Goal: Navigation & Orientation: Understand site structure

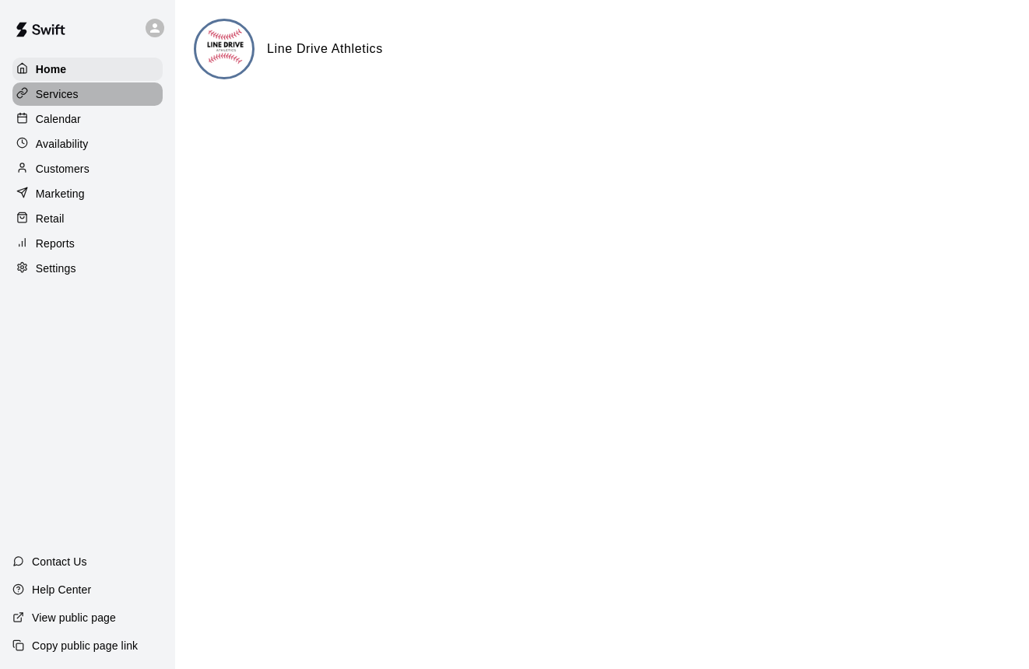
click at [103, 103] on div "Services" at bounding box center [87, 94] width 150 height 23
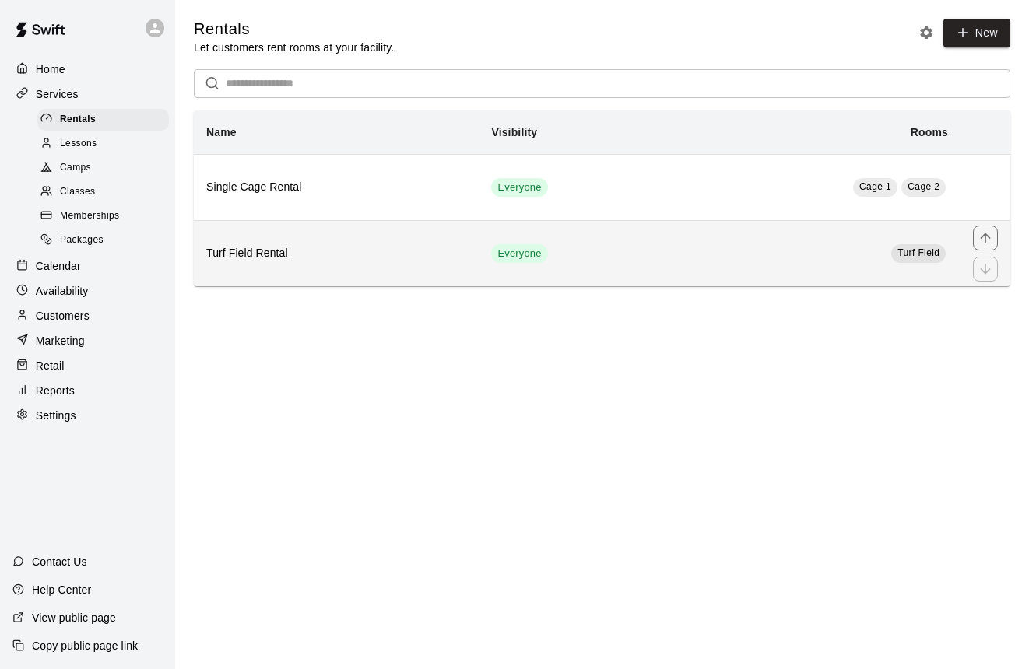
click at [231, 259] on h6 "Turf Field Rental" at bounding box center [336, 253] width 260 height 17
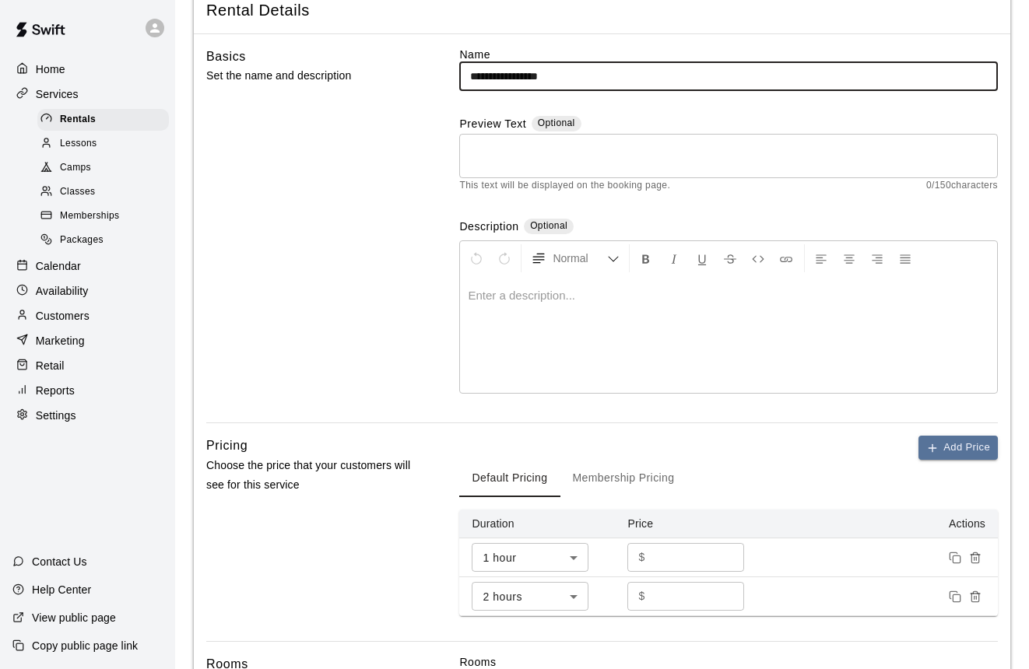
scroll to position [75, 0]
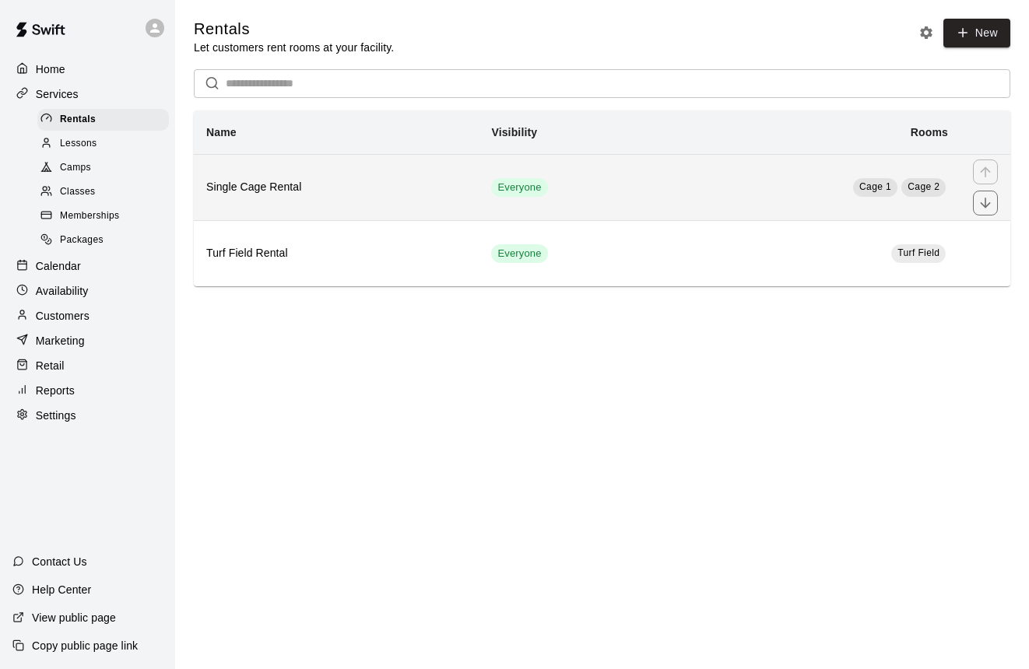
click at [277, 167] on th "Single Cage Rental" at bounding box center [336, 187] width 285 height 66
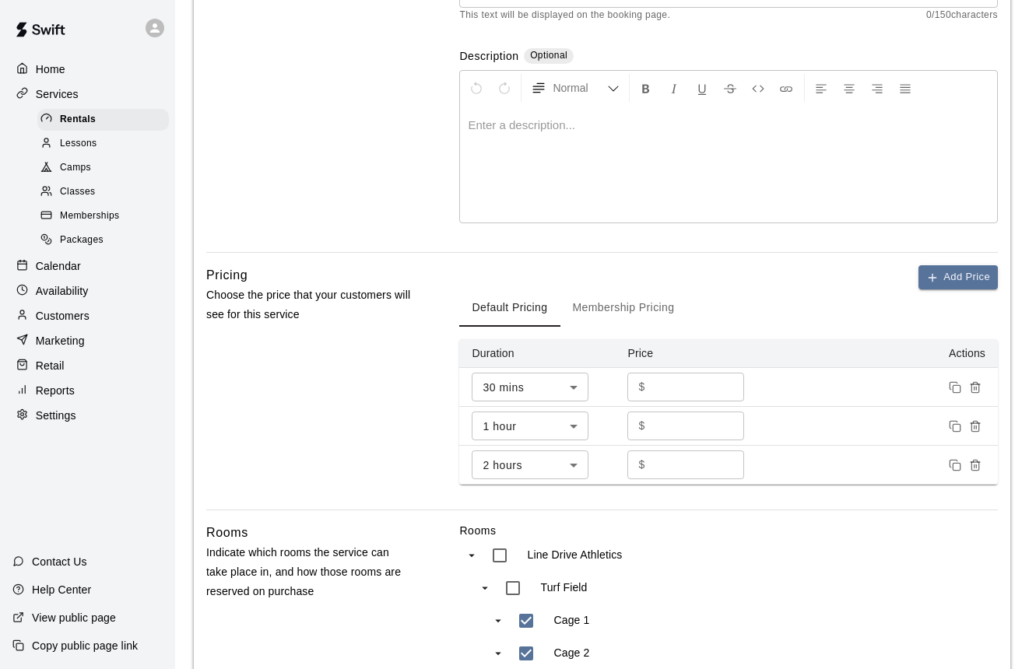
scroll to position [275, 0]
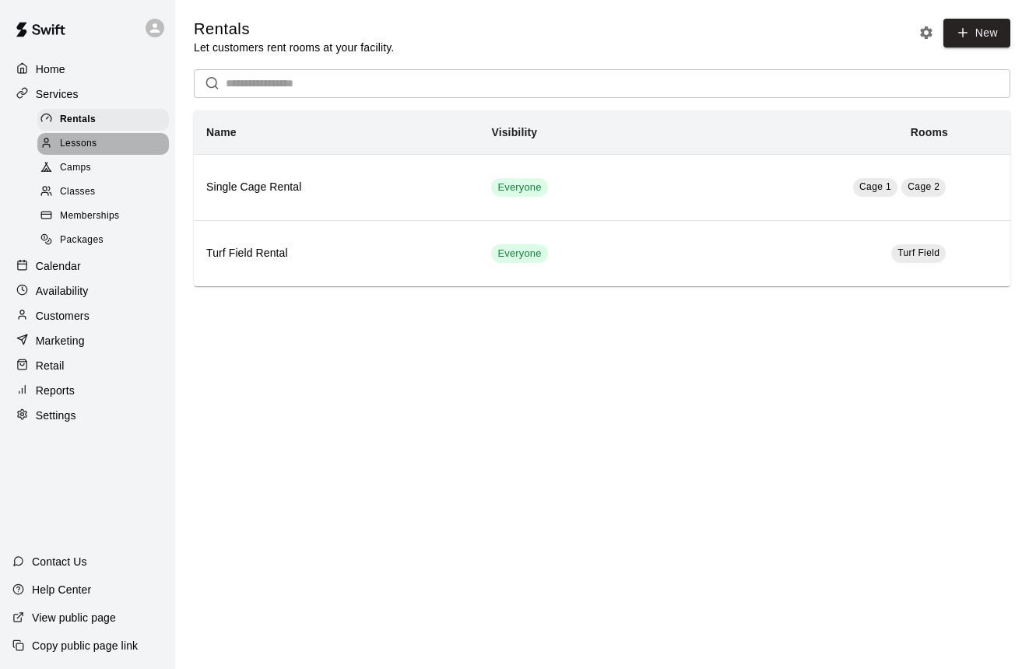
click at [106, 146] on div "Lessons" at bounding box center [103, 144] width 132 height 22
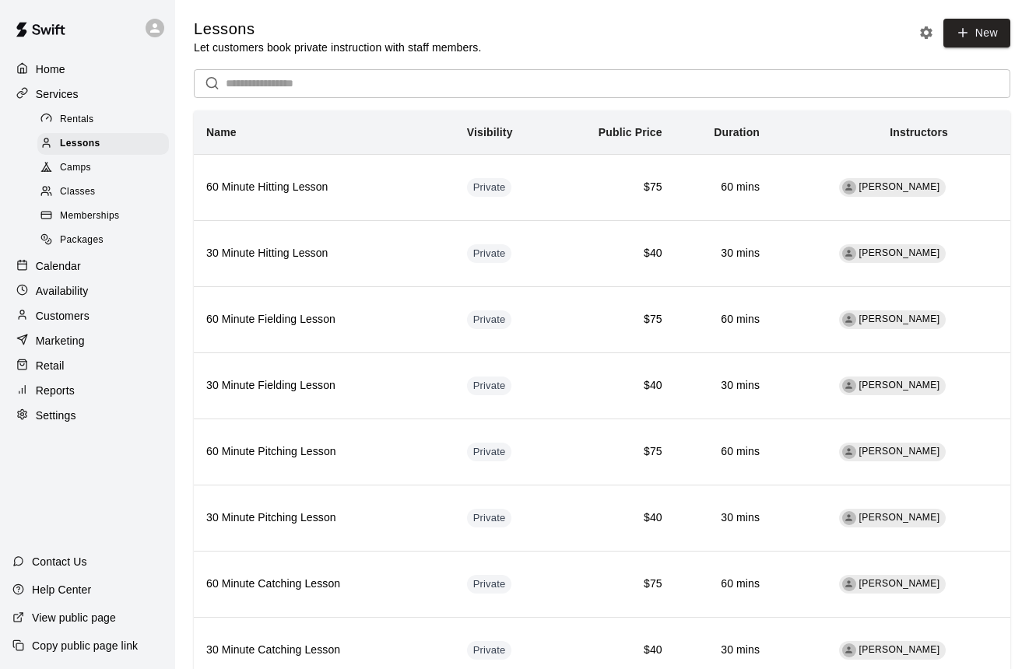
click at [101, 196] on div "Classes" at bounding box center [103, 192] width 132 height 22
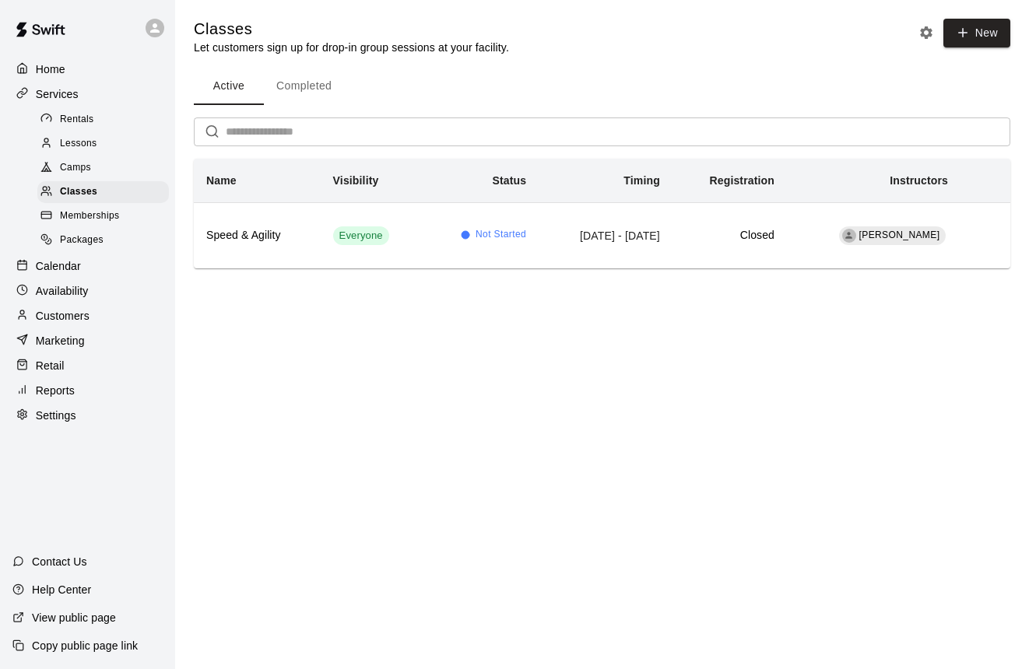
click at [122, 209] on div "Memberships" at bounding box center [103, 216] width 132 height 22
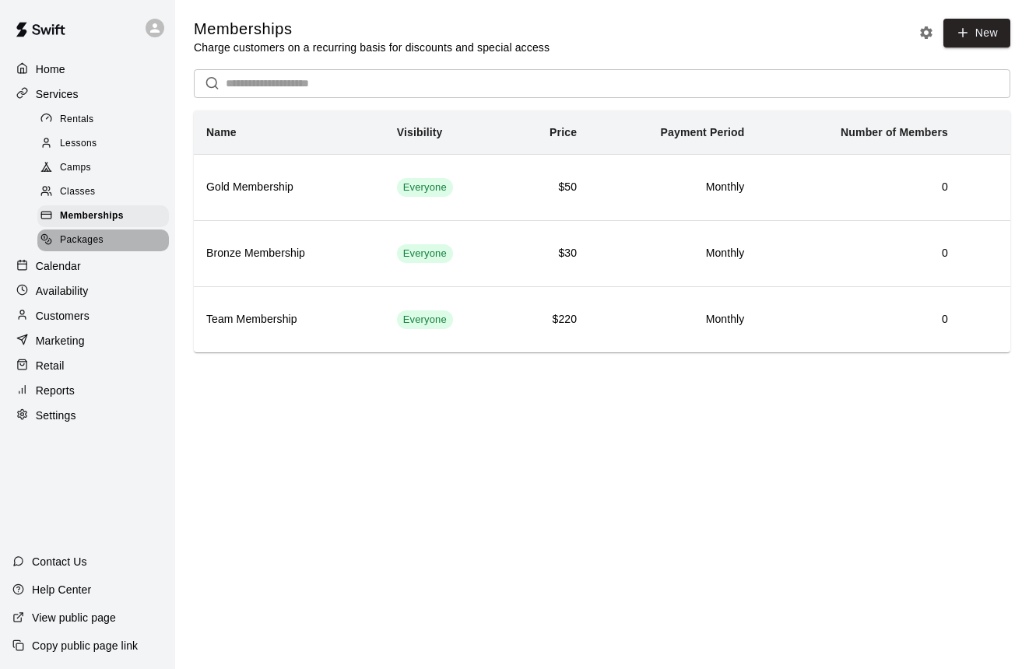
click at [120, 240] on div "Packages" at bounding box center [103, 241] width 132 height 22
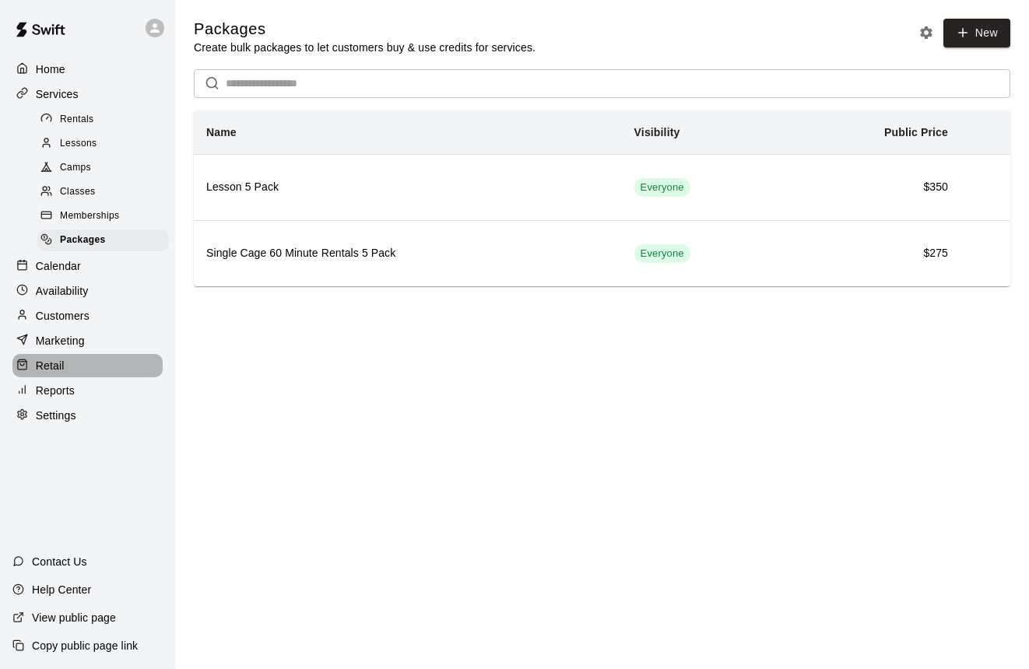
click at [70, 356] on div "Retail" at bounding box center [87, 365] width 150 height 23
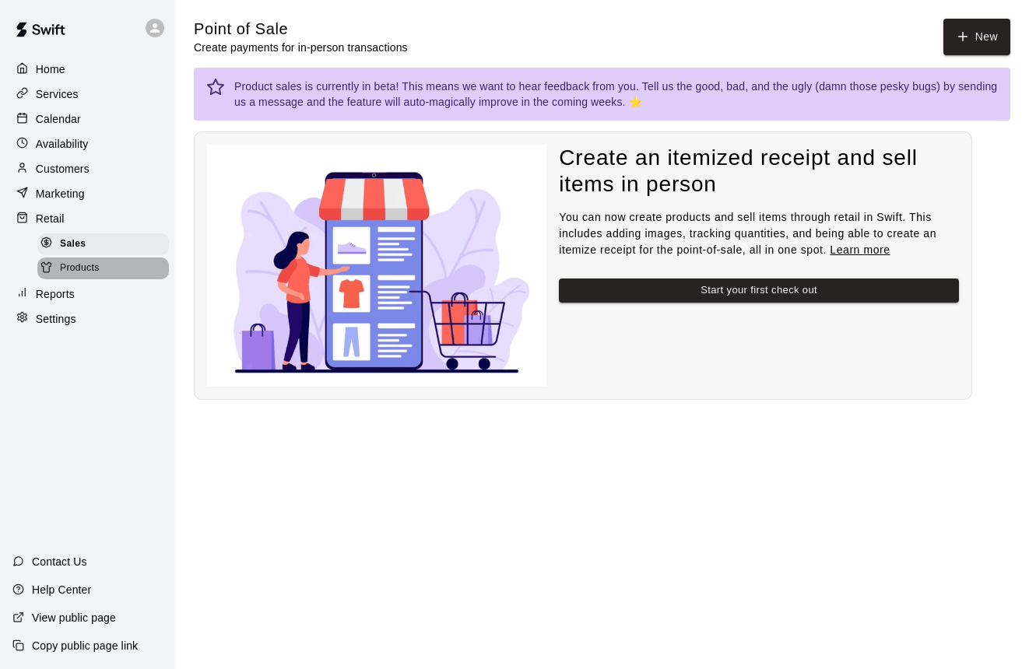
click at [71, 276] on div "Products" at bounding box center [103, 269] width 132 height 22
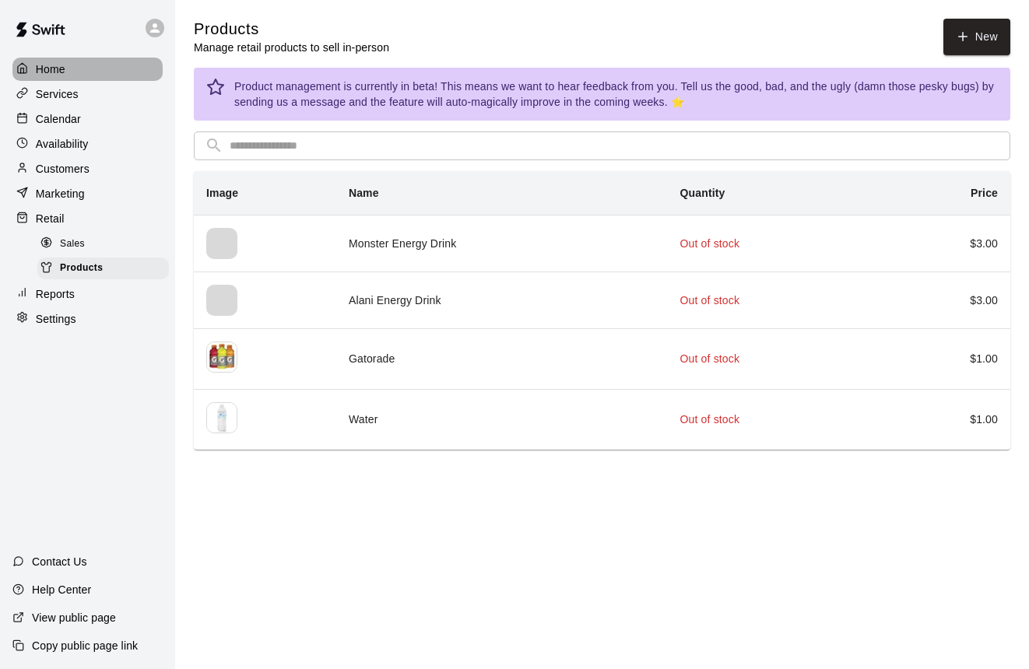
click at [53, 72] on p "Home" at bounding box center [51, 69] width 30 height 16
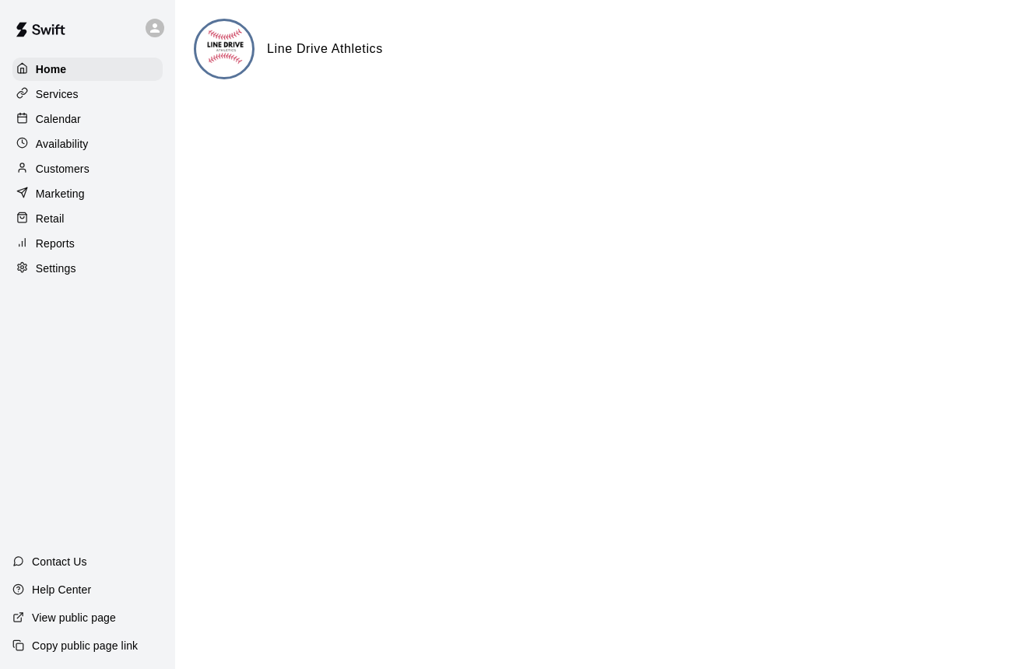
click at [324, 54] on h6 "Line Drive Athletics" at bounding box center [325, 49] width 116 height 20
click at [84, 92] on div "Services" at bounding box center [87, 94] width 150 height 23
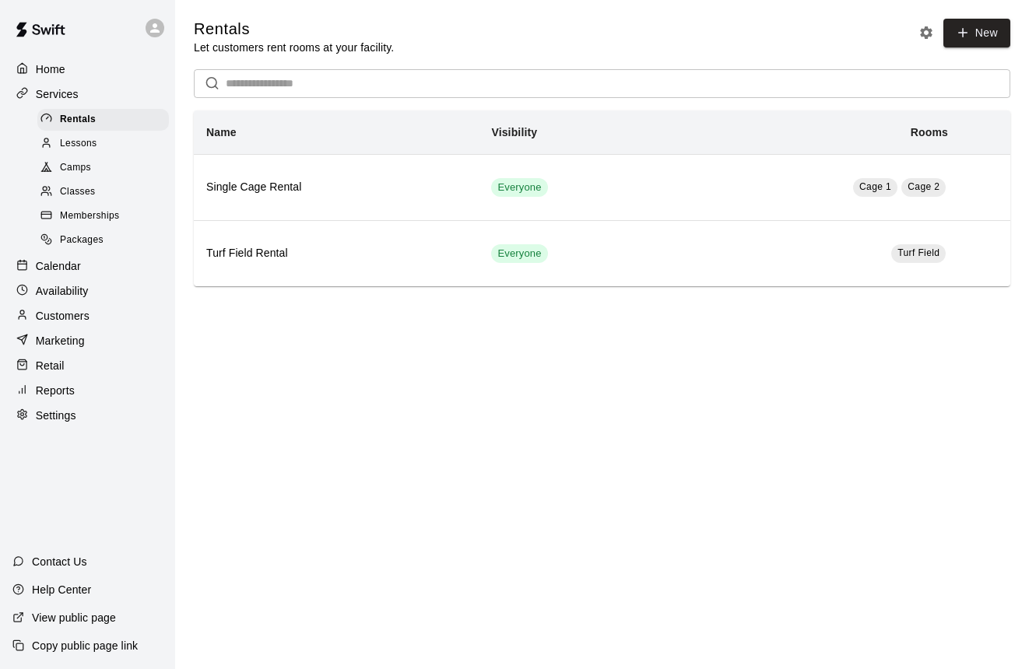
click at [65, 262] on p "Calendar" at bounding box center [58, 266] width 45 height 16
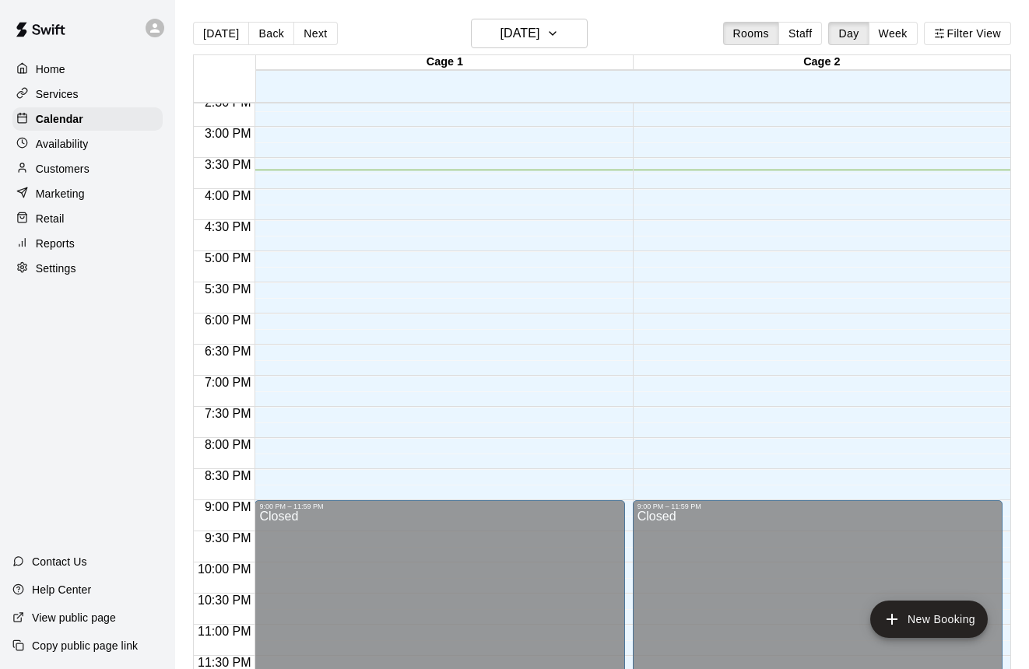
scroll to position [911, 0]
